Goal: Complete application form

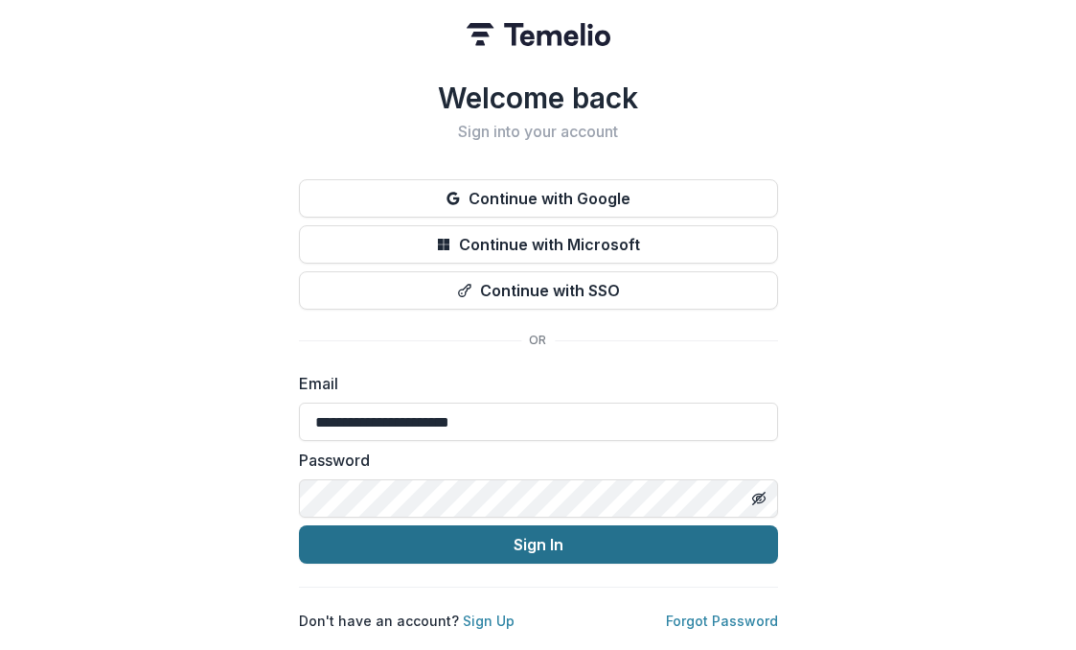
click at [432, 535] on button "Sign In" at bounding box center [538, 544] width 479 height 38
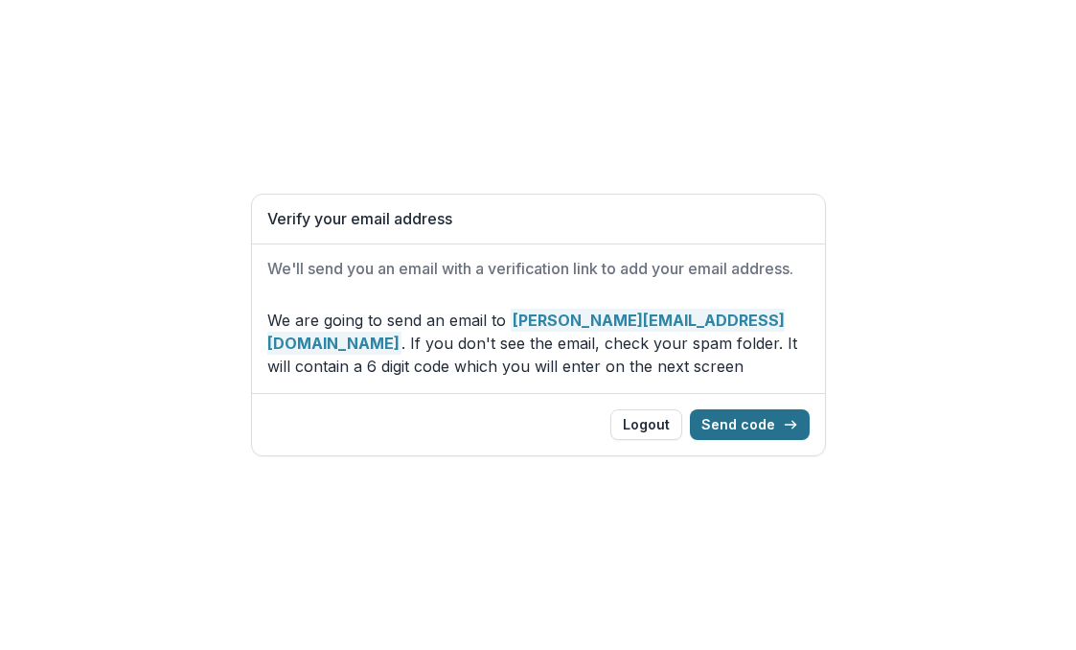
click at [749, 423] on button "Send code" at bounding box center [750, 424] width 120 height 31
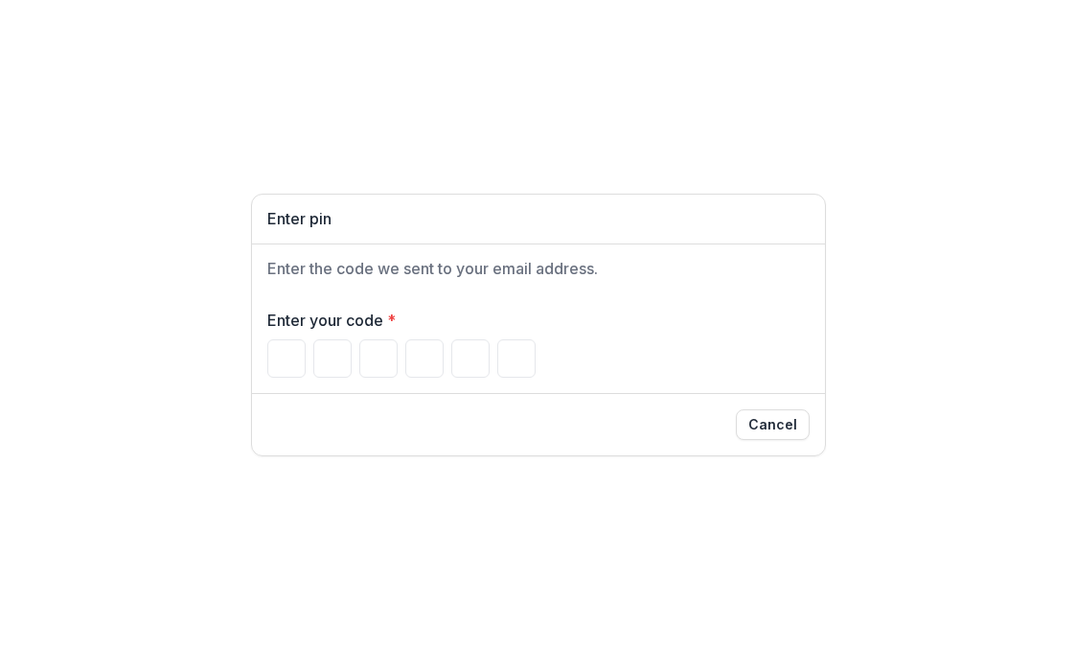
type input "*"
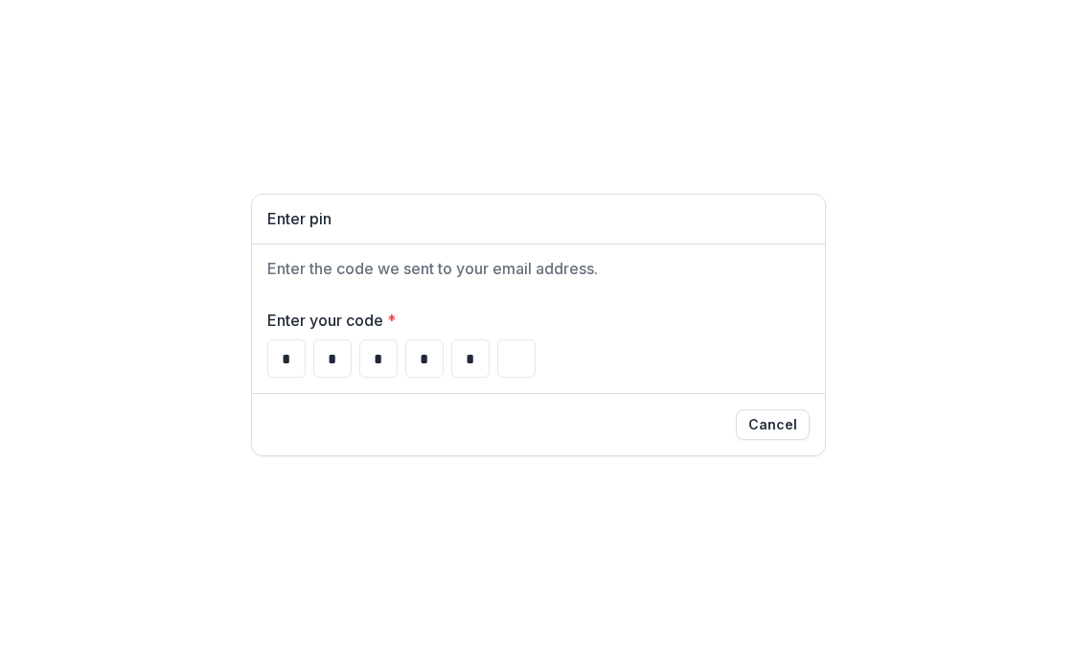
type input "*"
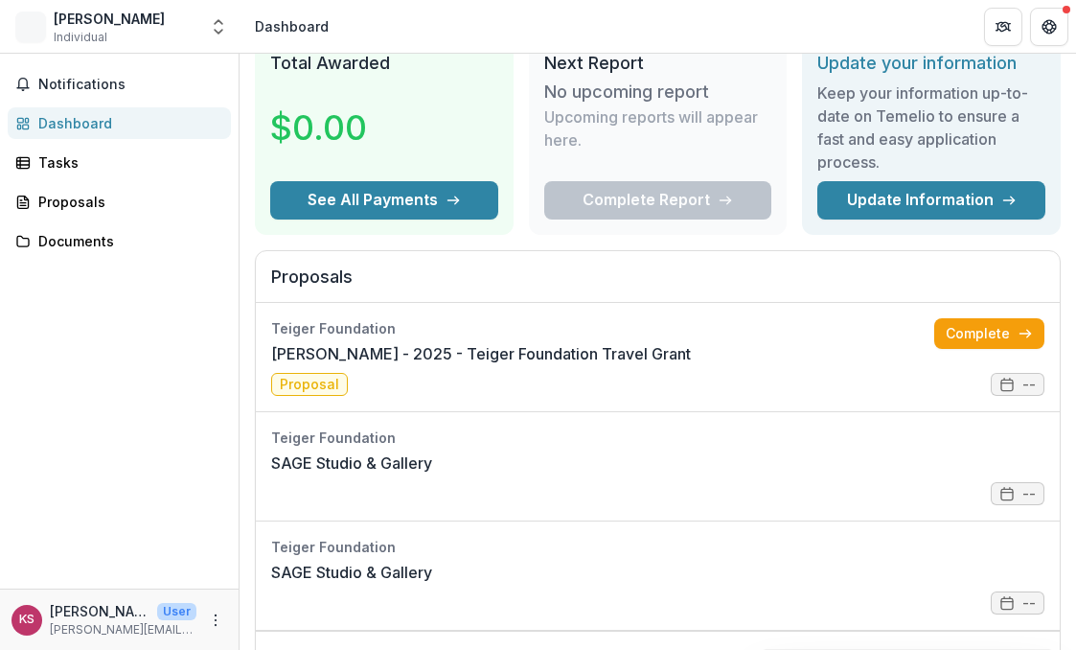
scroll to position [83, 0]
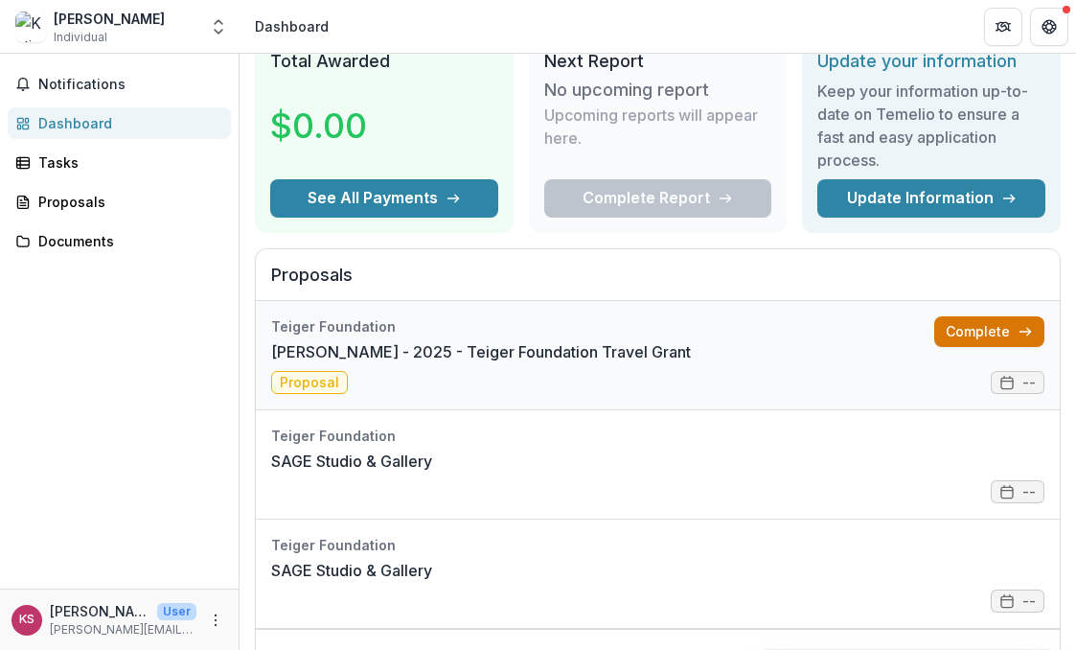
click at [969, 326] on link "Complete" at bounding box center [990, 331] width 110 height 31
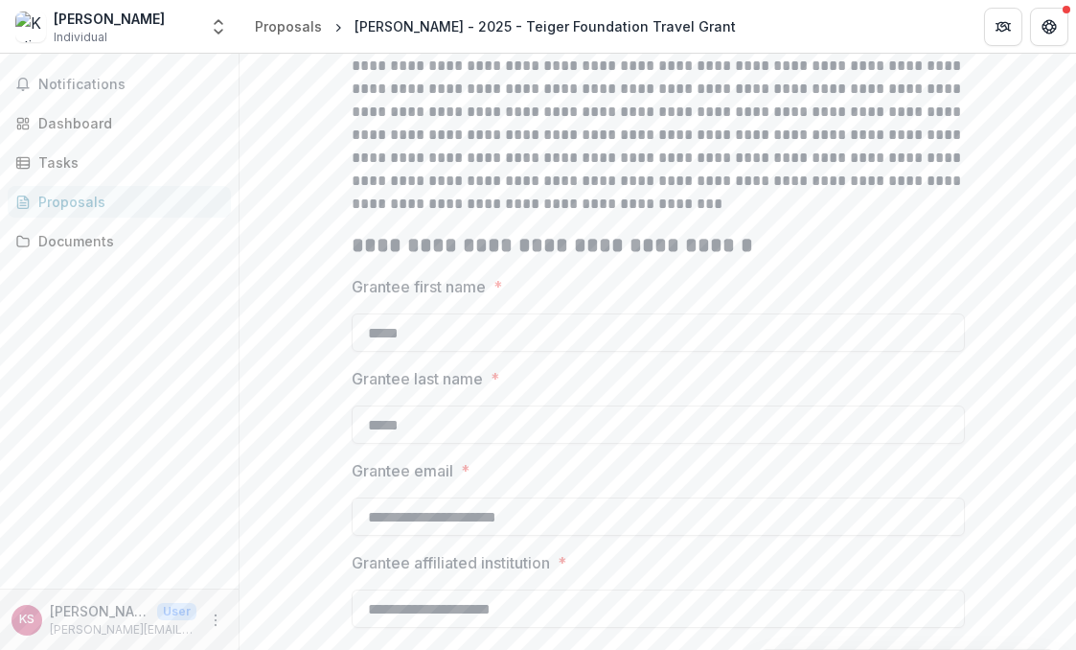
scroll to position [429, 0]
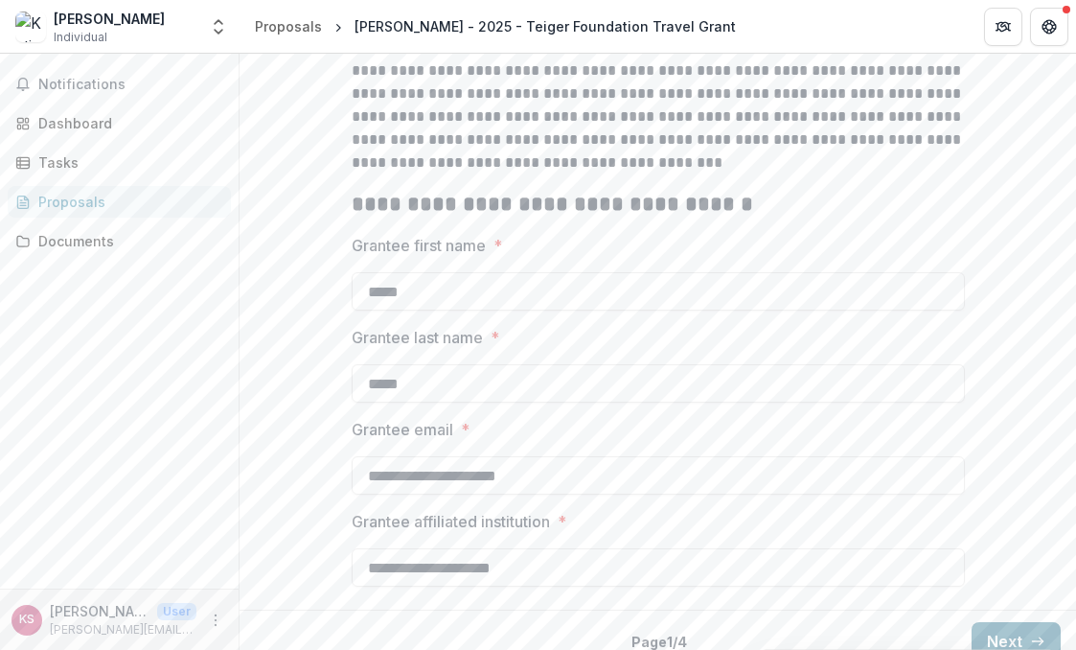
click at [1013, 622] on button "Next" at bounding box center [1016, 641] width 89 height 38
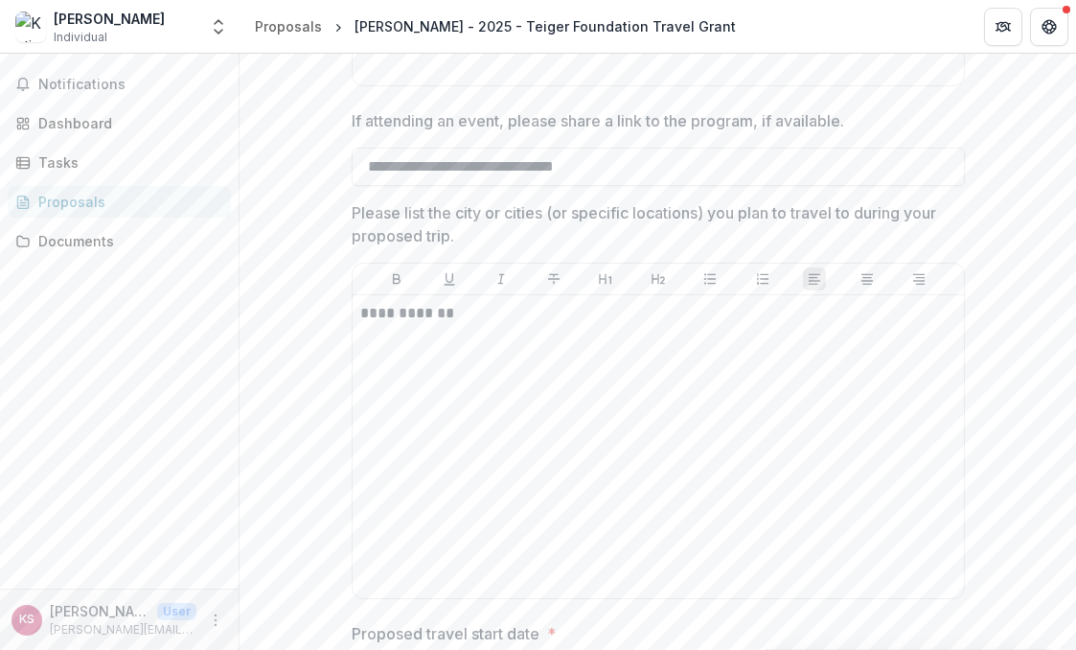
scroll to position [988, 0]
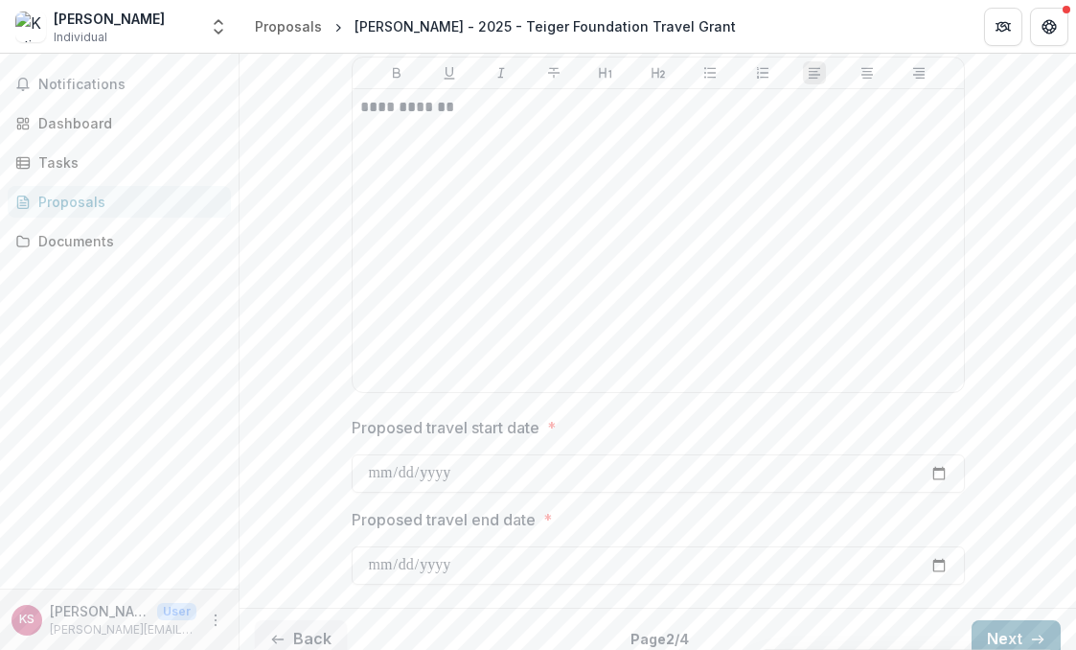
click at [1009, 620] on button "Next" at bounding box center [1016, 639] width 89 height 38
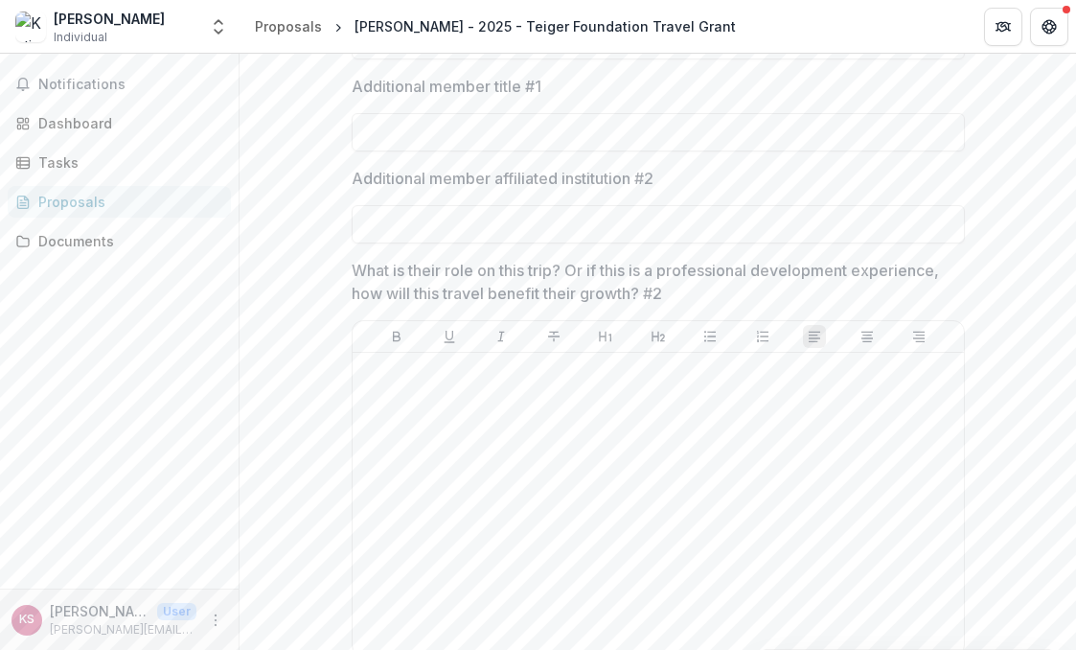
scroll to position [1502, 0]
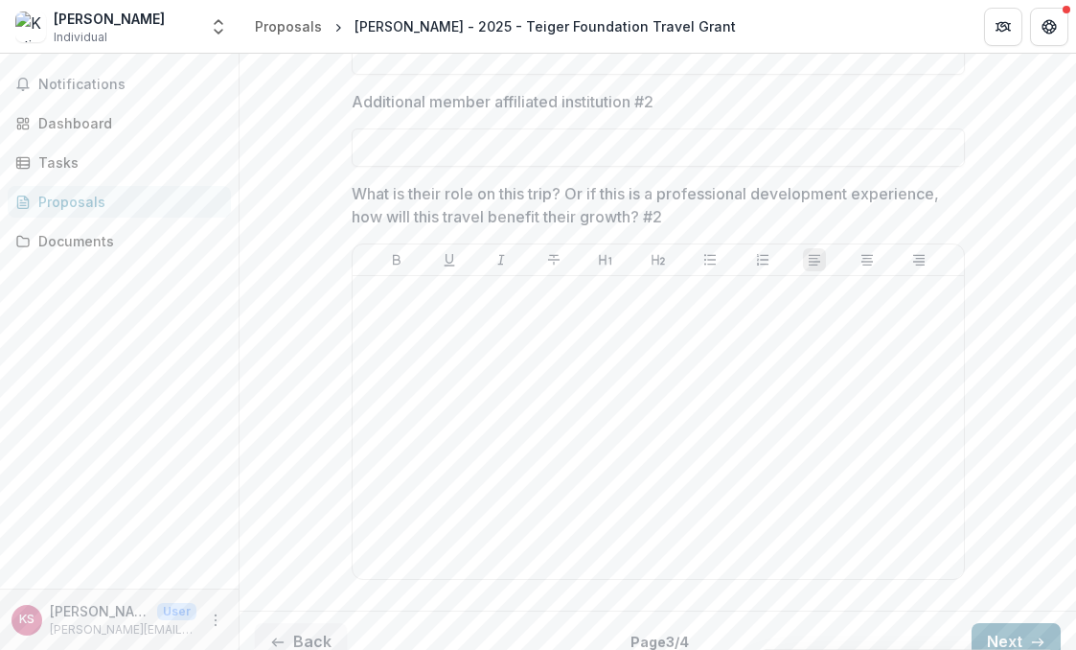
click at [1000, 626] on button "Next" at bounding box center [1016, 642] width 89 height 38
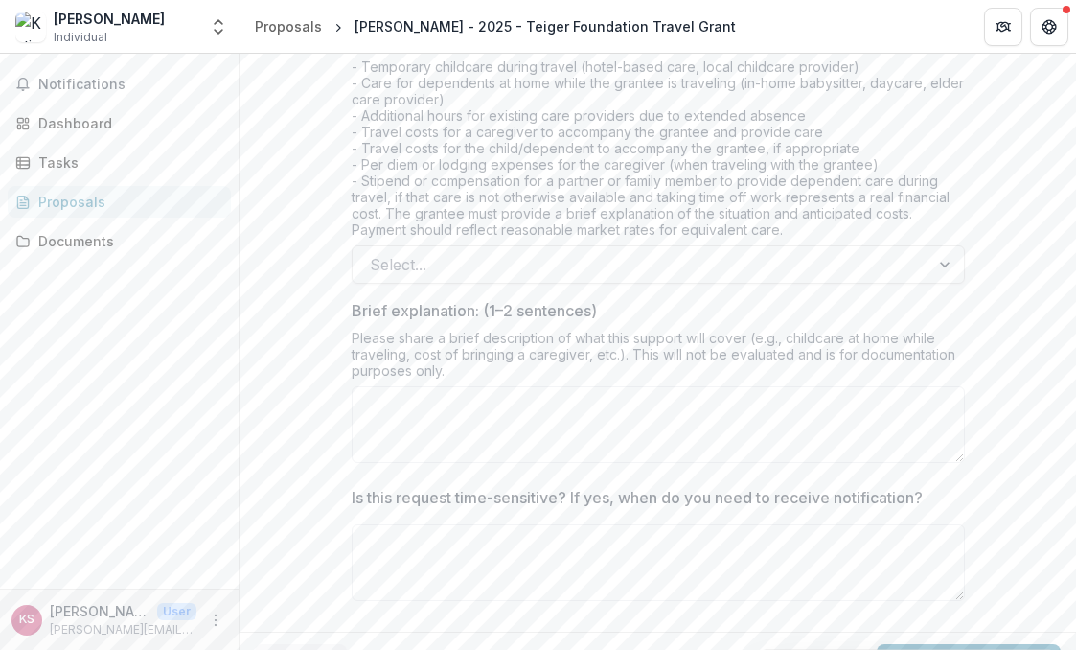
scroll to position [833, 0]
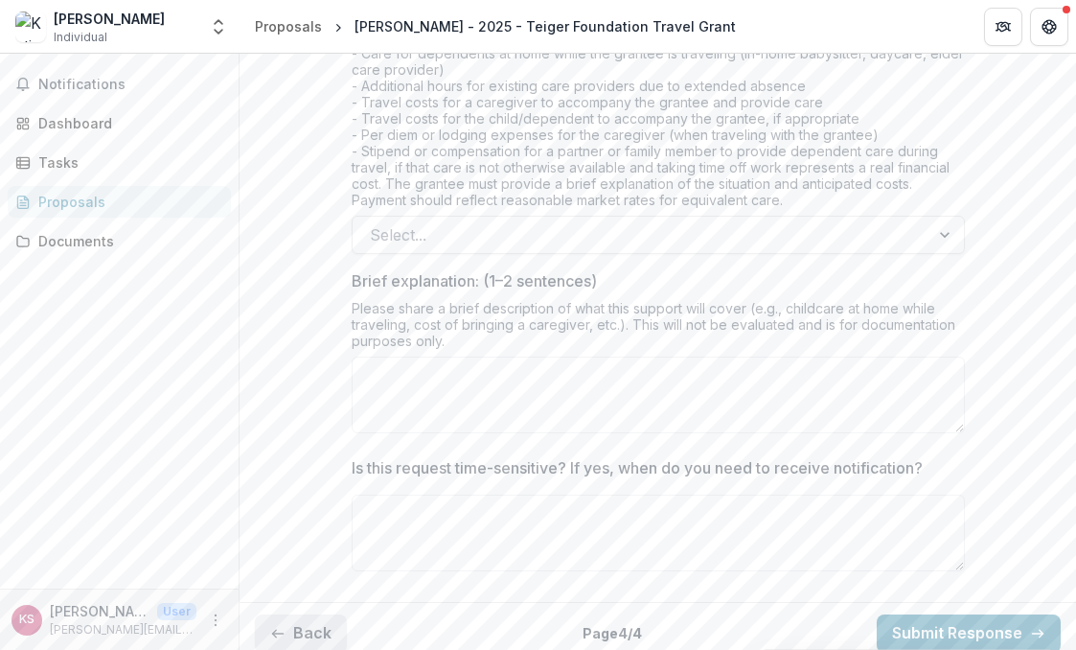
click at [325, 614] on button "Back" at bounding box center [301, 633] width 92 height 38
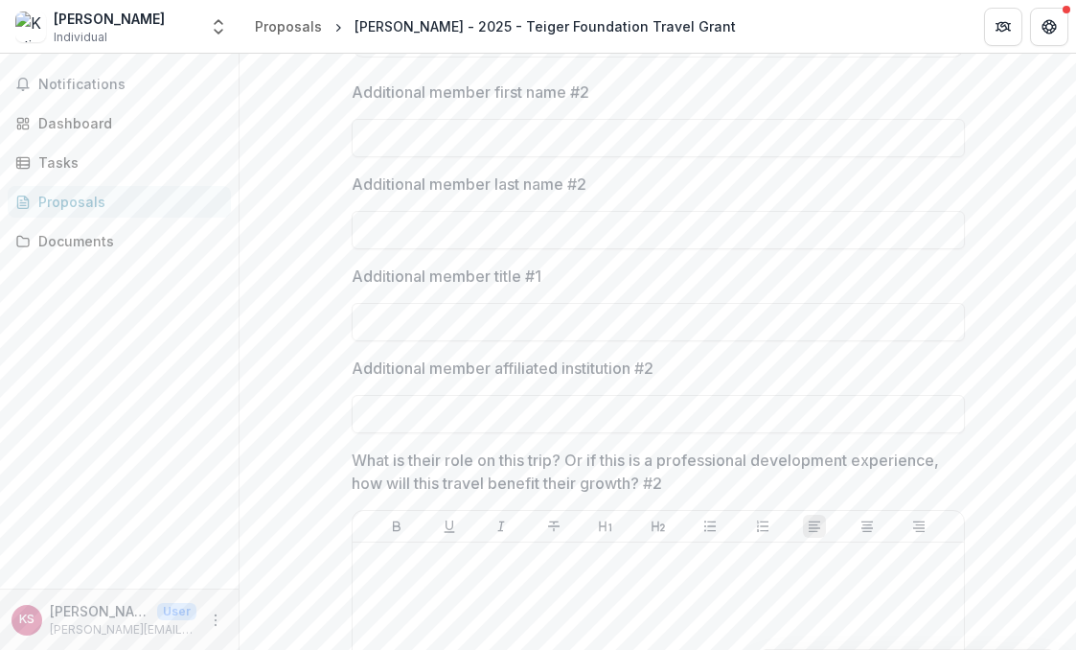
scroll to position [1502, 0]
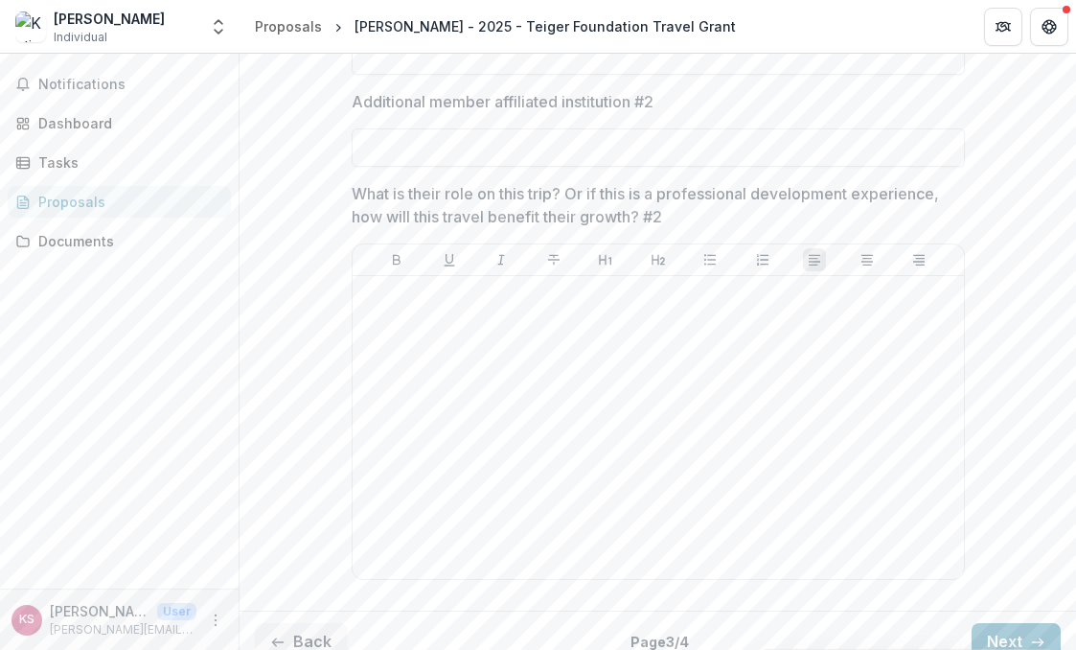
click at [312, 623] on button "Back" at bounding box center [301, 642] width 92 height 38
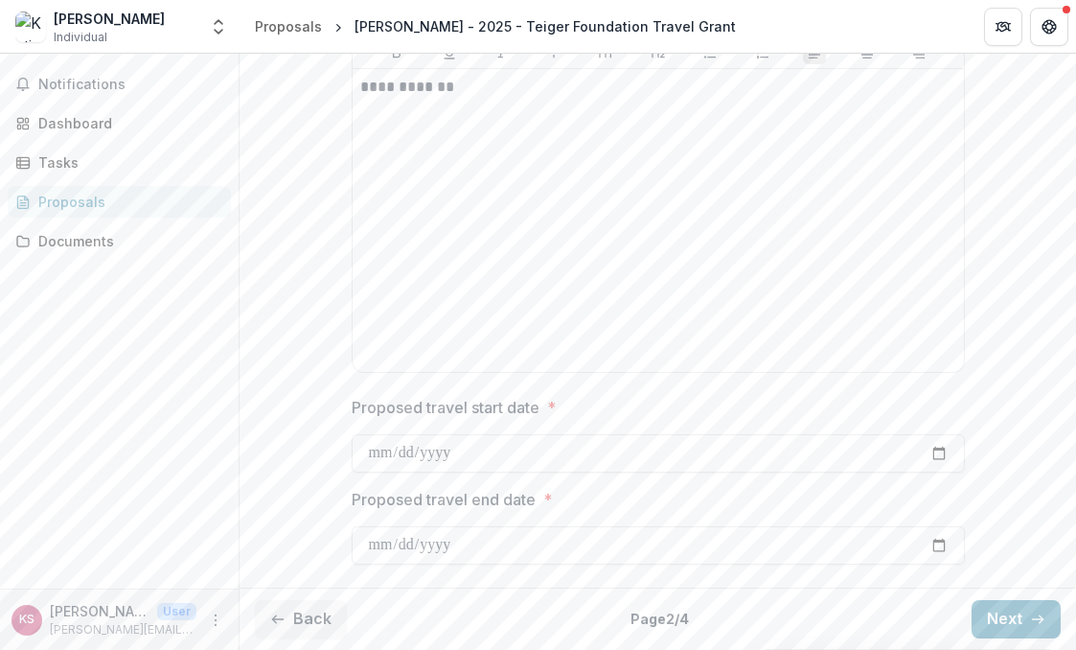
scroll to position [503, 0]
